Goal: Information Seeking & Learning: Find contact information

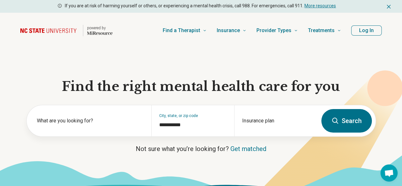
click at [360, 31] on button "Log In" at bounding box center [366, 30] width 30 height 10
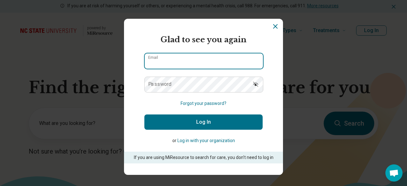
type input "**********"
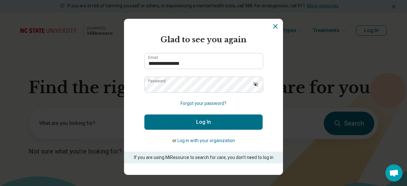
click at [162, 122] on button "Log In" at bounding box center [203, 121] width 118 height 15
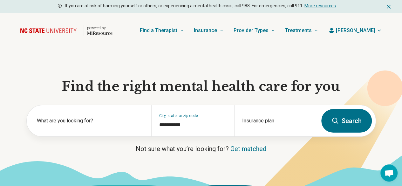
click at [340, 127] on button "Search" at bounding box center [346, 121] width 51 height 24
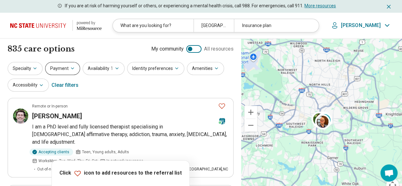
click at [71, 67] on icon "button" at bounding box center [72, 68] width 5 height 5
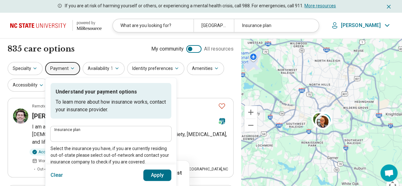
scroll to position [64, 0]
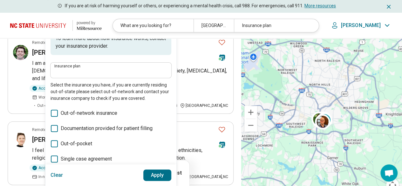
click at [91, 76] on div "Insurance plan" at bounding box center [111, 70] width 121 height 15
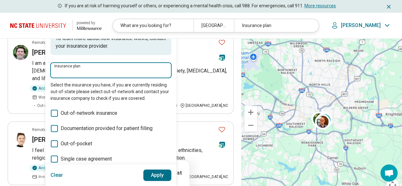
click at [92, 71] on input "Insurance plan" at bounding box center [110, 72] width 113 height 8
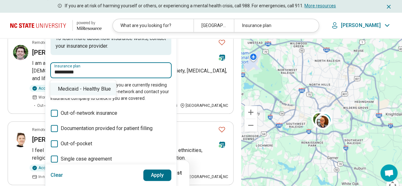
click at [93, 92] on div "Medicaid - Healthy Blue" at bounding box center [83, 89] width 66 height 13
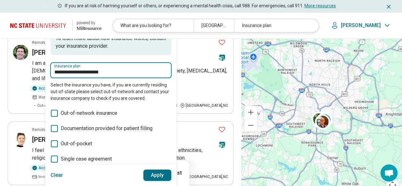
type input "**********"
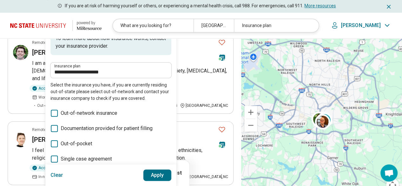
click at [157, 174] on button "Apply" at bounding box center [157, 174] width 28 height 11
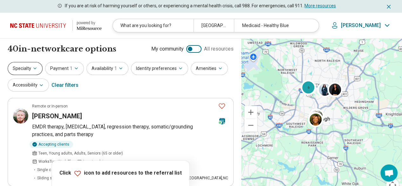
click at [17, 70] on button "Specialty" at bounding box center [25, 68] width 35 height 13
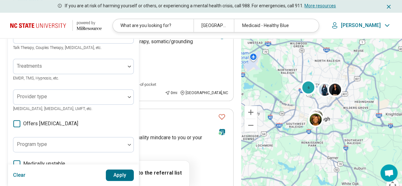
click at [37, 13] on div "100 results available. Use Up and Down to choose options, press Enter to select…" at bounding box center [73, 5] width 121 height 15
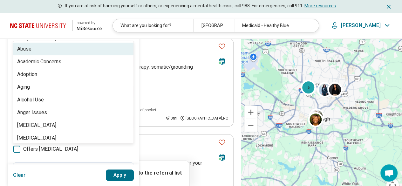
scroll to position [50, 0]
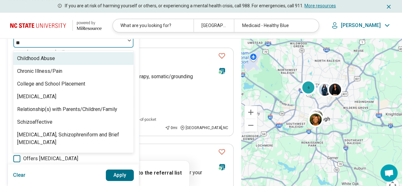
type input "***"
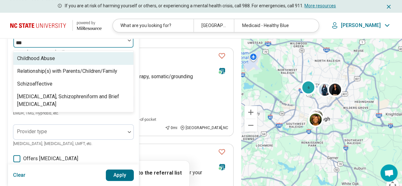
click at [63, 57] on div "Childhood Abuse" at bounding box center [73, 58] width 120 height 13
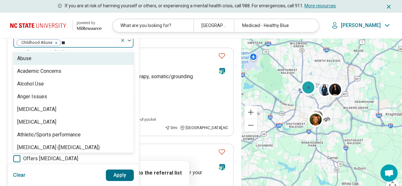
type input "***"
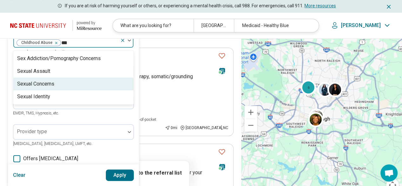
click at [54, 84] on div "Sexual Concerns" at bounding box center [35, 84] width 37 height 8
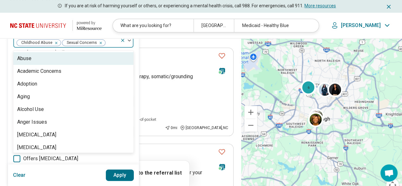
click at [130, 40] on img at bounding box center [129, 40] width 3 height 2
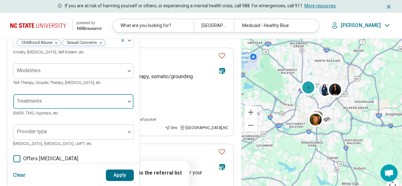
scroll to position [82, 0]
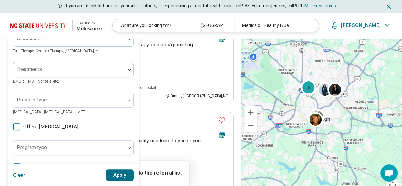
click at [115, 174] on button "Apply" at bounding box center [120, 174] width 28 height 11
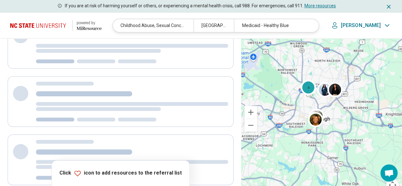
scroll to position [0, 0]
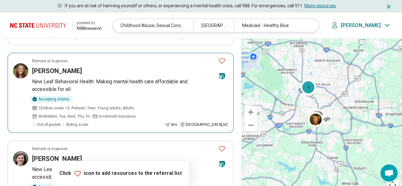
scroll to position [794, 0]
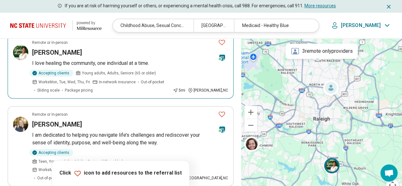
scroll to position [127, 0]
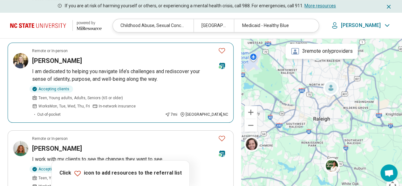
click at [100, 74] on p "I am dedicated to helping you navigate life’s challenges and rediscover your se…" at bounding box center [130, 75] width 196 height 15
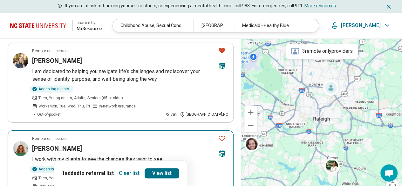
scroll to position [191, 0]
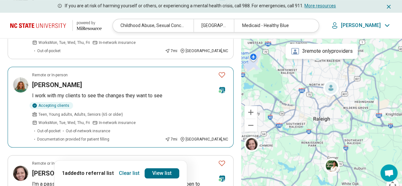
click at [89, 72] on article "Remote or In-person Chandler Smith I work with my clients to see the changes th…" at bounding box center [121, 107] width 226 height 81
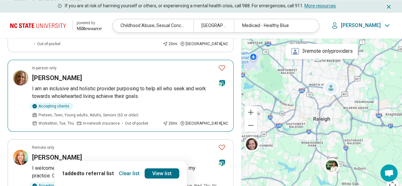
scroll to position [508, 0]
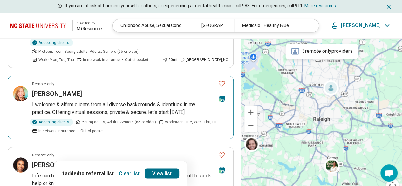
click at [109, 101] on p "I welcome & affirm clients from all diverse backgrounds & identities in my prac…" at bounding box center [130, 108] width 196 height 15
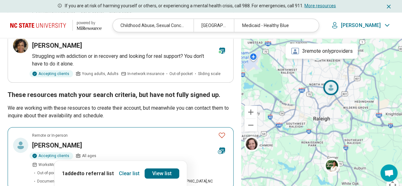
scroll to position [731, 0]
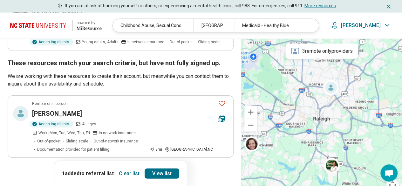
click at [135, 170] on button "3" at bounding box center [136, 175] width 10 height 10
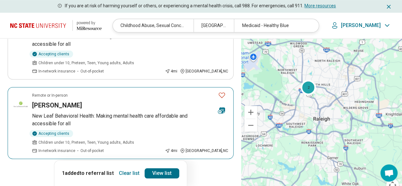
scroll to position [95, 0]
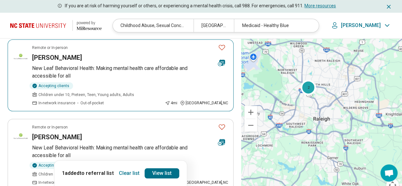
click at [126, 80] on article "Remote or In-person Oneyda Garcia New Leaf Behavioral Health: Making mental hea…" at bounding box center [121, 75] width 226 height 72
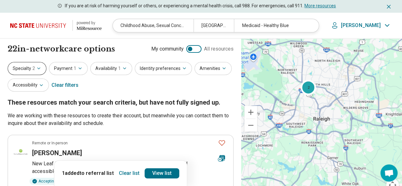
click at [19, 66] on button "Specialty 2" at bounding box center [27, 68] width 39 height 13
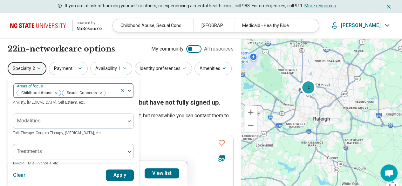
click at [122, 90] on icon at bounding box center [122, 90] width 5 height 5
click at [114, 178] on button "Apply" at bounding box center [120, 174] width 28 height 11
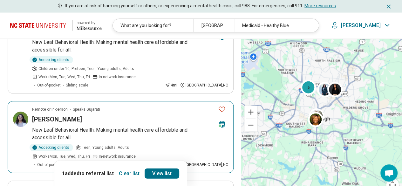
scroll to position [826, 0]
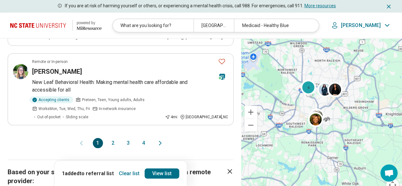
click at [110, 138] on button "2" at bounding box center [113, 143] width 10 height 10
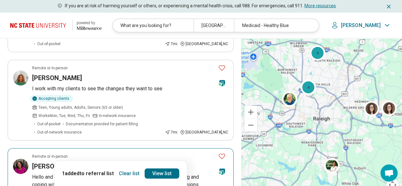
scroll to position [731, 0]
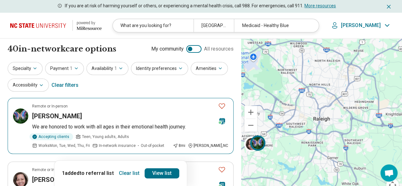
scroll to position [64, 0]
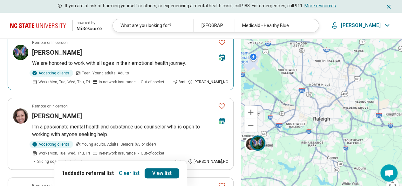
click at [100, 64] on p "We are honored to work with all ages in their emotional health journey." at bounding box center [130, 63] width 196 height 8
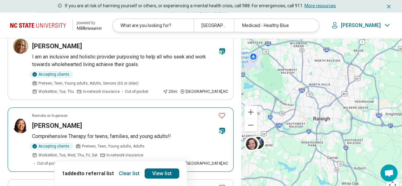
scroll to position [699, 0]
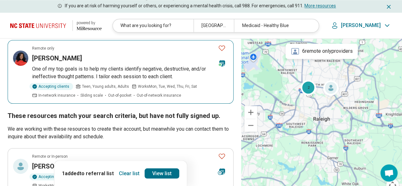
scroll to position [445, 0]
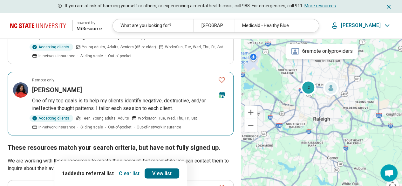
click at [102, 98] on p "One of my top goals is to help my clients identify negative, destructive, and/o…" at bounding box center [130, 104] width 196 height 15
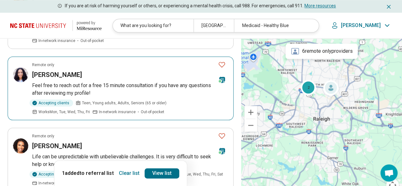
scroll to position [286, 0]
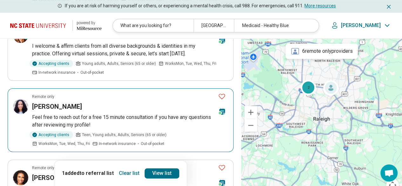
click at [62, 103] on h3 "[PERSON_NAME]" at bounding box center [57, 106] width 50 height 9
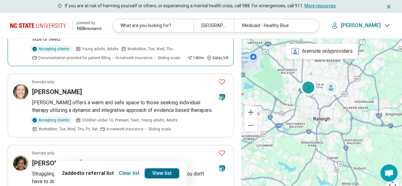
scroll to position [0, 0]
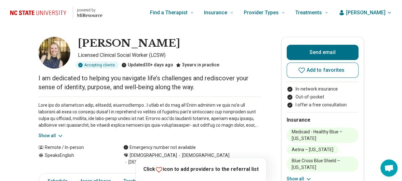
click at [59, 134] on icon at bounding box center [60, 136] width 6 height 6
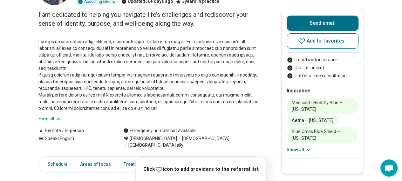
scroll to position [127, 0]
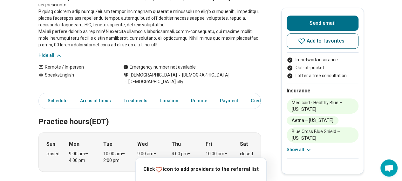
click at [305, 45] on button "Add to favorites" at bounding box center [323, 40] width 72 height 15
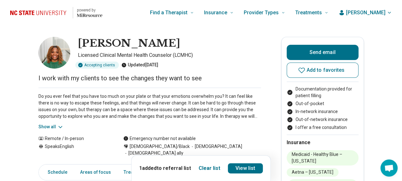
click at [55, 126] on button "Show all" at bounding box center [50, 127] width 25 height 7
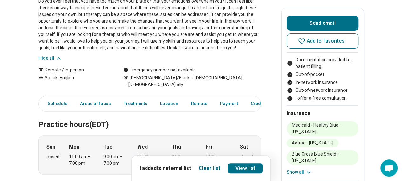
scroll to position [191, 0]
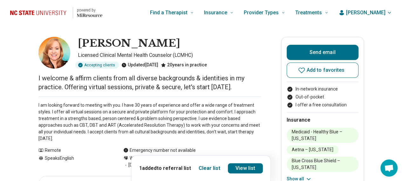
scroll to position [32, 0]
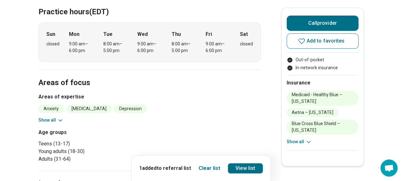
scroll to position [254, 0]
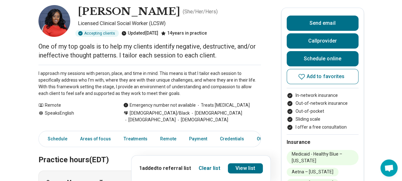
scroll to position [64, 0]
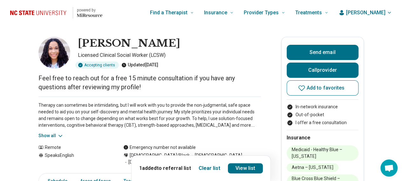
scroll to position [32, 0]
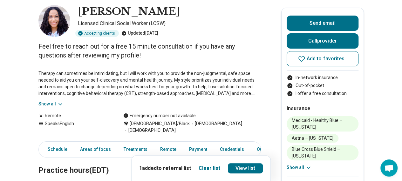
click at [46, 102] on button "Show all" at bounding box center [50, 104] width 25 height 7
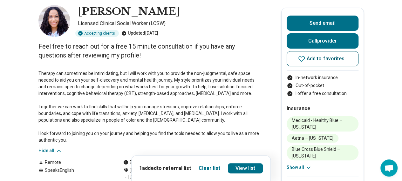
click at [323, 60] on span "Add to favorites" at bounding box center [326, 58] width 38 height 5
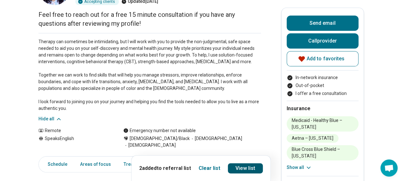
click at [251, 167] on link "View list" at bounding box center [245, 168] width 35 height 10
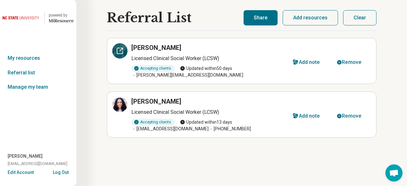
click at [120, 53] on icon at bounding box center [120, 51] width 6 height 6
click at [122, 52] on icon at bounding box center [120, 51] width 6 height 6
click at [116, 101] on icon at bounding box center [120, 105] width 8 height 8
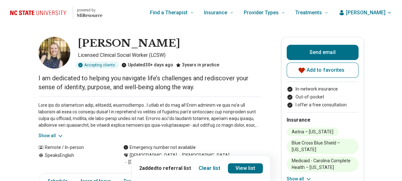
scroll to position [64, 0]
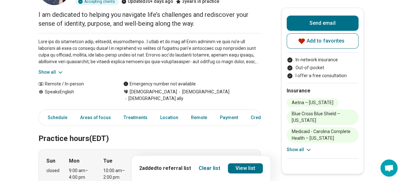
click at [55, 72] on button "Show all" at bounding box center [50, 72] width 25 height 7
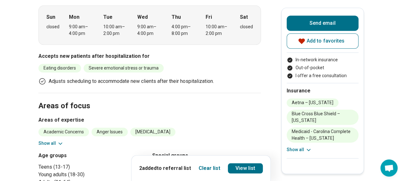
scroll to position [318, 0]
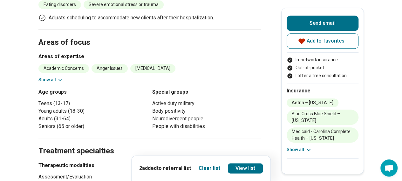
click at [55, 77] on button "Show all" at bounding box center [50, 80] width 25 height 7
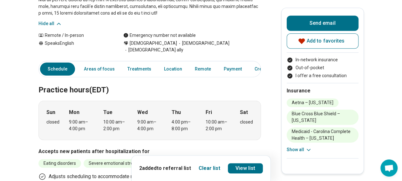
scroll to position [32, 0]
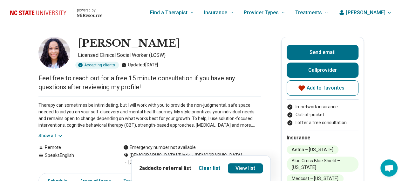
click at [83, 43] on h1 "[PERSON_NAME]" at bounding box center [129, 43] width 102 height 13
drag, startPoint x: 83, startPoint y: 43, endPoint x: 165, endPoint y: 42, distance: 82.0
click at [165, 42] on div "[PERSON_NAME]" at bounding box center [169, 43] width 183 height 13
copy h1 "[PERSON_NAME]"
